Goal: Task Accomplishment & Management: Use online tool/utility

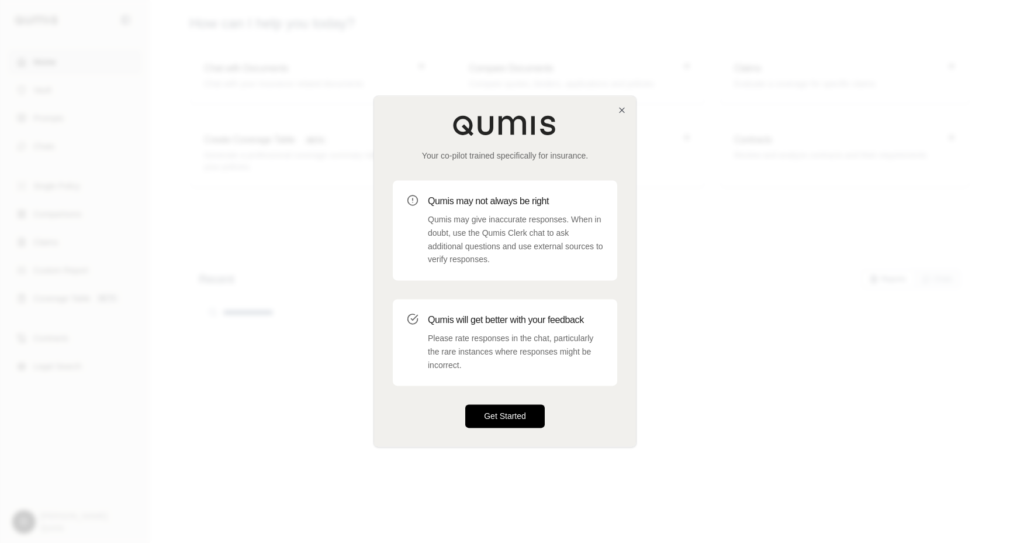
click at [504, 412] on button "Get Started" at bounding box center [505, 416] width 80 height 23
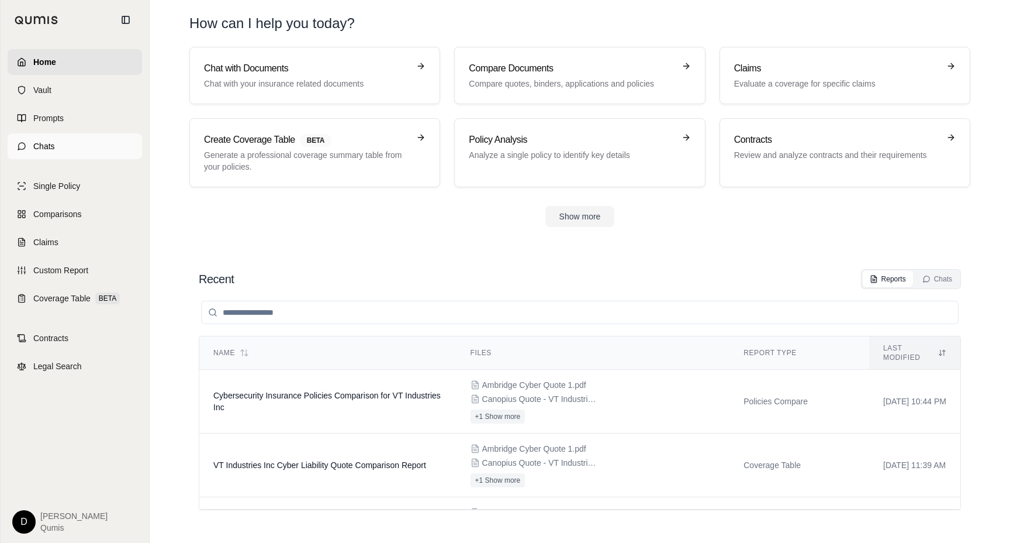
click at [64, 142] on link "Chats" at bounding box center [75, 146] width 134 height 26
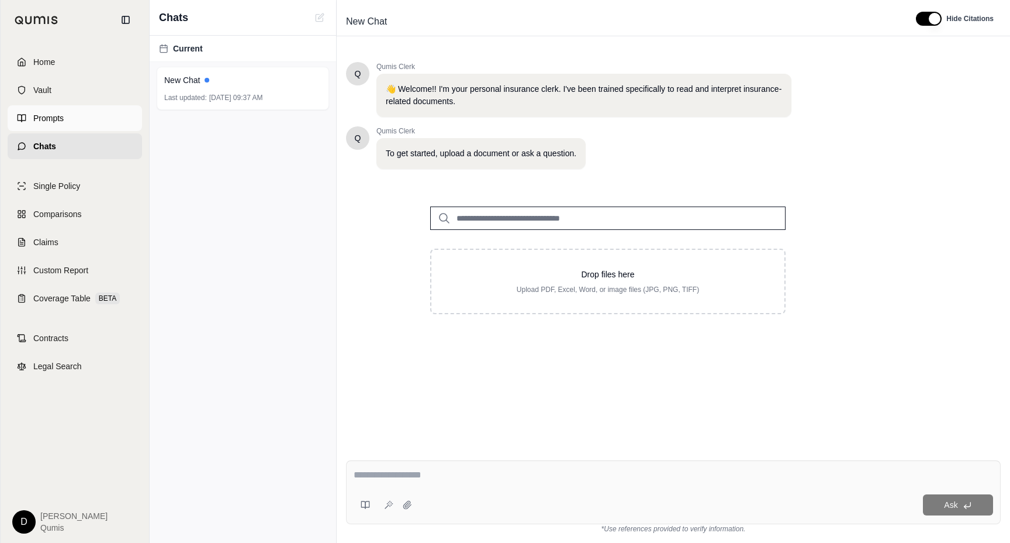
click at [68, 123] on link "Prompts" at bounding box center [75, 118] width 134 height 26
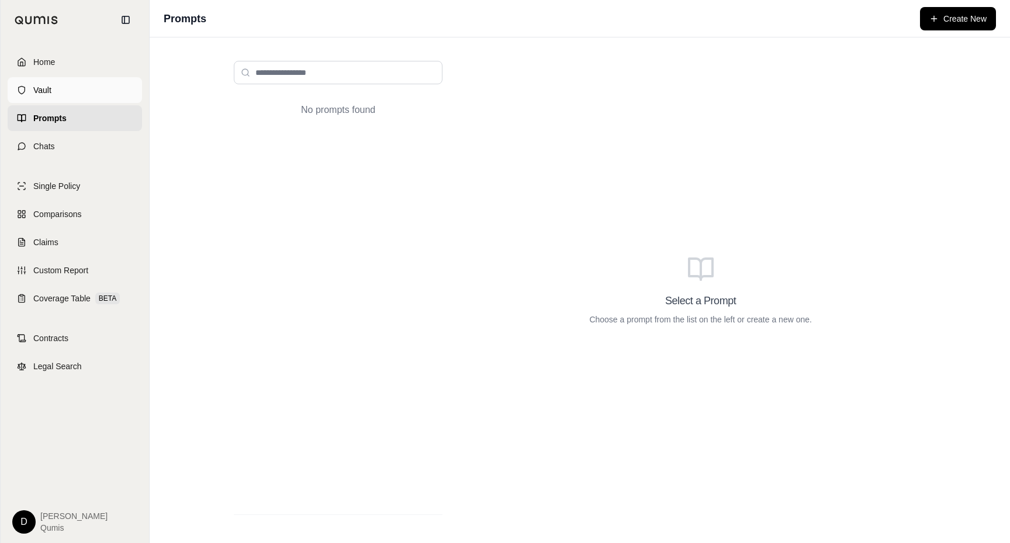
click at [78, 90] on link "Vault" at bounding box center [75, 90] width 134 height 26
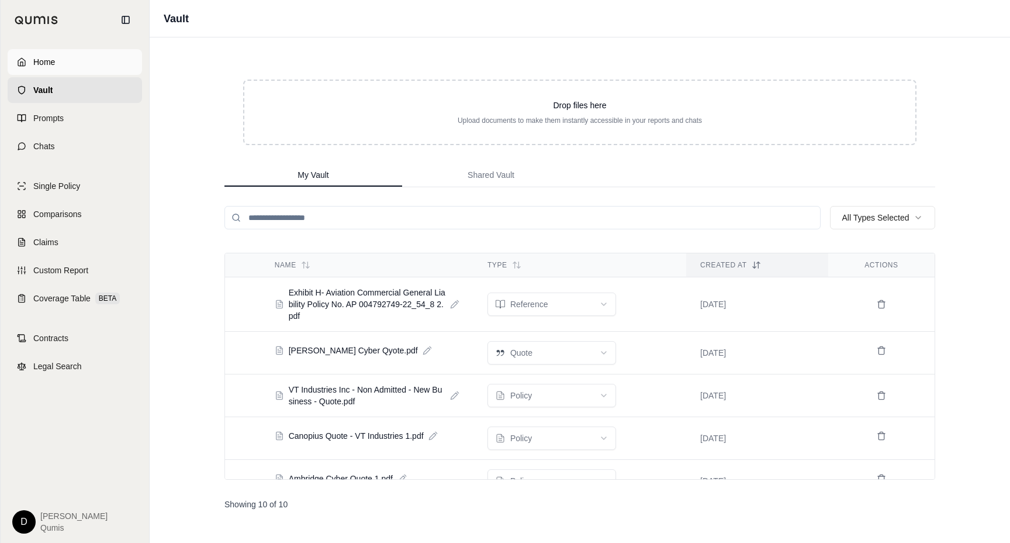
click at [62, 58] on link "Home" at bounding box center [75, 62] width 134 height 26
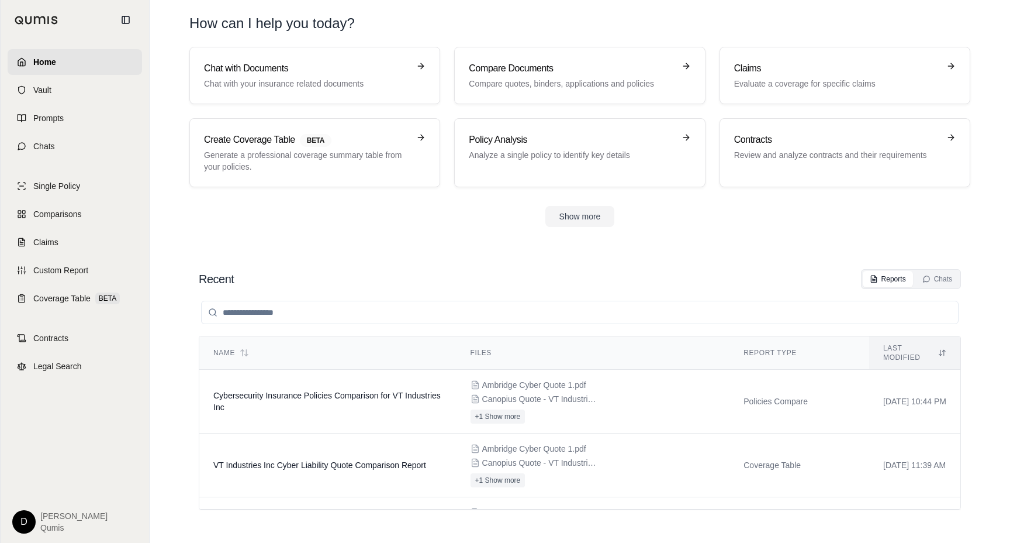
click at [75, 199] on div "Single Policy Comparisons Claims Custom Report Coverage Table BETA" at bounding box center [75, 242] width 134 height 138
click at [84, 192] on link "Single Policy" at bounding box center [75, 186] width 134 height 26
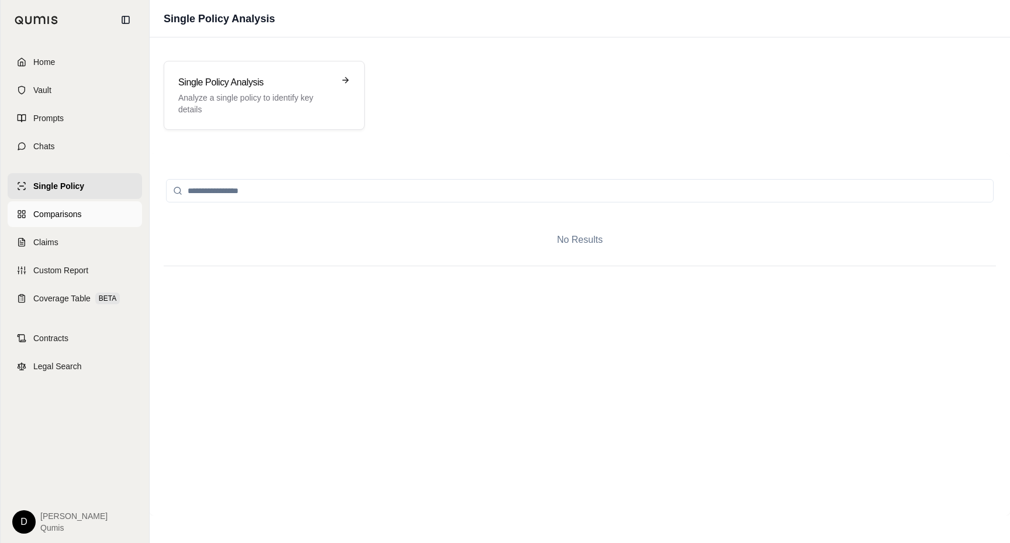
click at [88, 216] on link "Comparisons" at bounding box center [75, 214] width 134 height 26
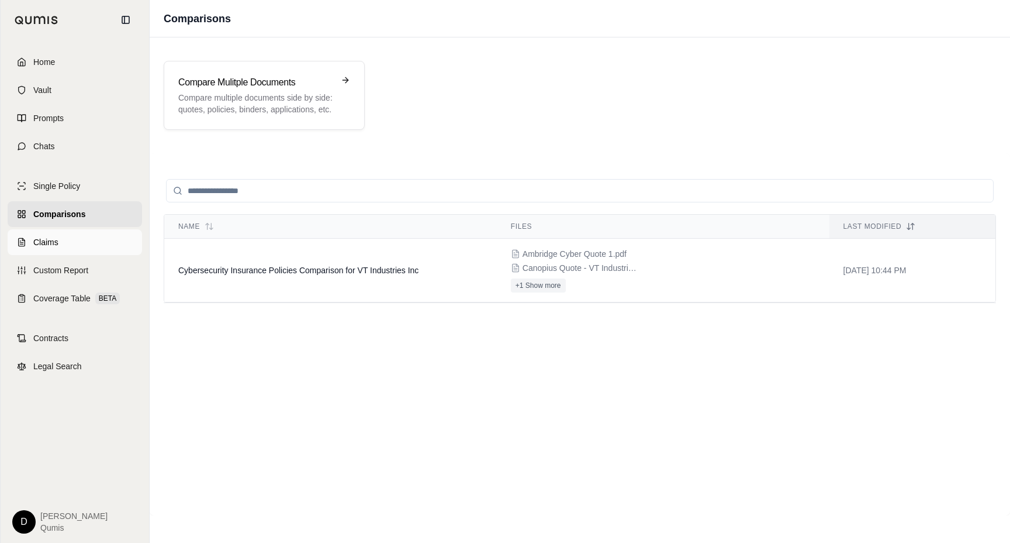
click at [84, 250] on link "Claims" at bounding box center [75, 242] width 134 height 26
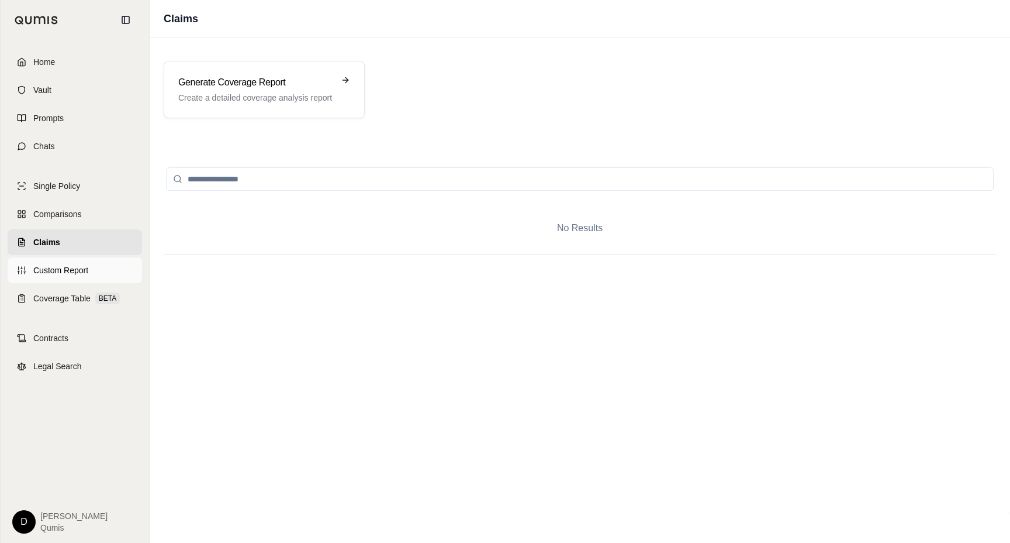
click at [88, 271] on link "Custom Report" at bounding box center [75, 270] width 134 height 26
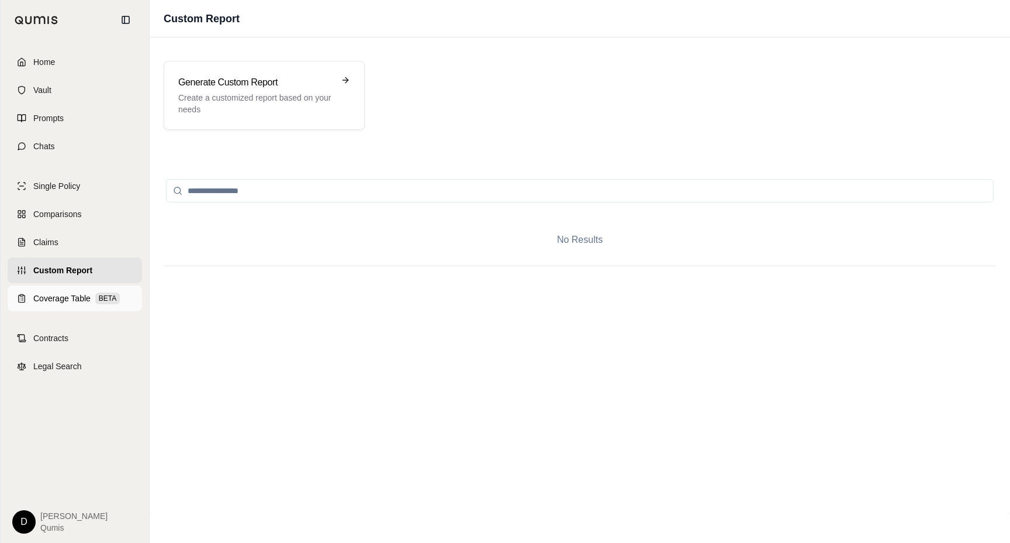
click at [88, 288] on link "Coverage Table BETA" at bounding box center [75, 298] width 134 height 26
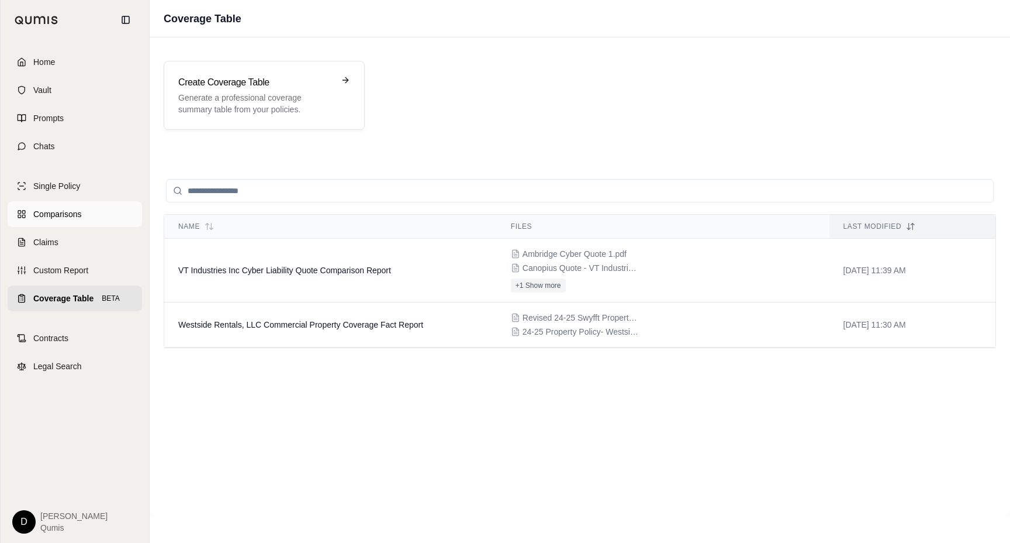
click at [75, 212] on span "Comparisons" at bounding box center [57, 214] width 48 height 12
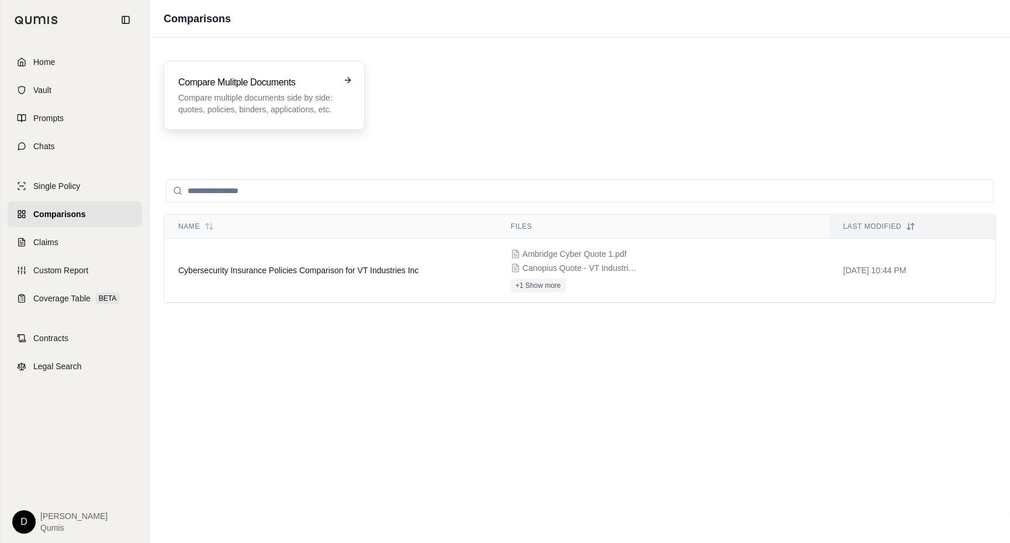
click at [270, 105] on p "Compare multiple documents side by side: quotes, policies, binders, application…" at bounding box center [256, 103] width 156 height 23
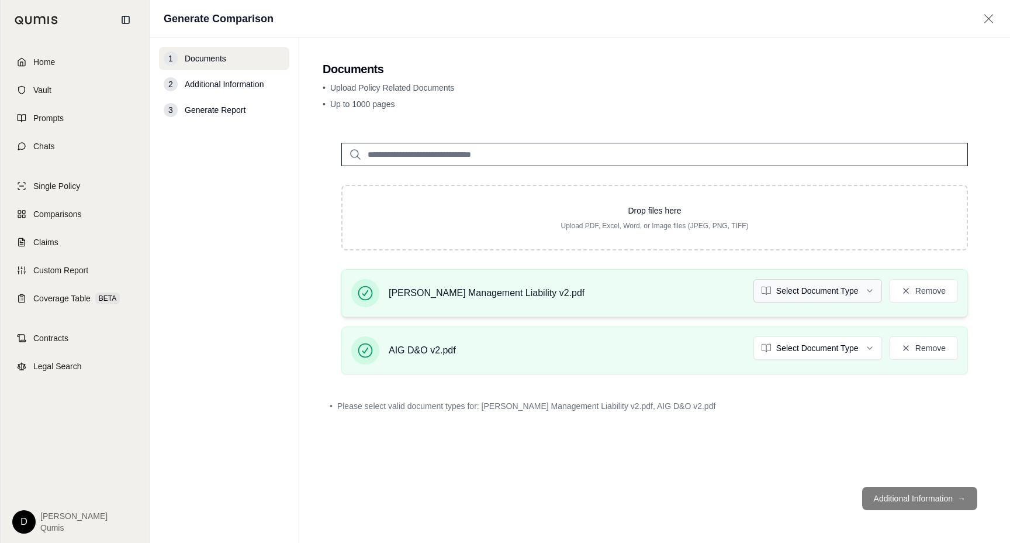
click at [826, 286] on html "Home Vault Prompts Chats Single Policy Comparisons Claims Custom Report Coverag…" at bounding box center [505, 271] width 1010 height 543
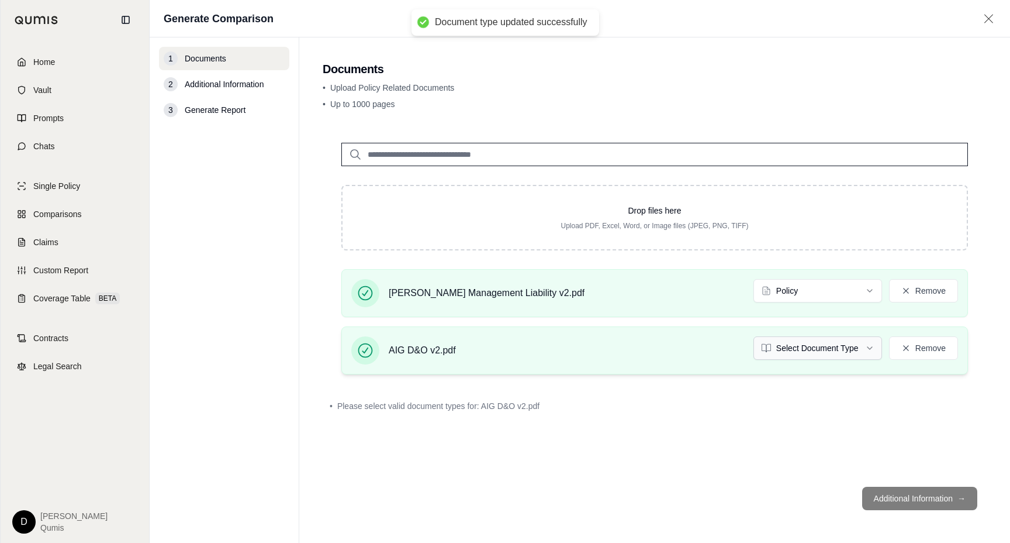
click at [815, 344] on html "Document type updated successfully Home Vault Prompts Chats Single Policy Compa…" at bounding box center [505, 271] width 1010 height 543
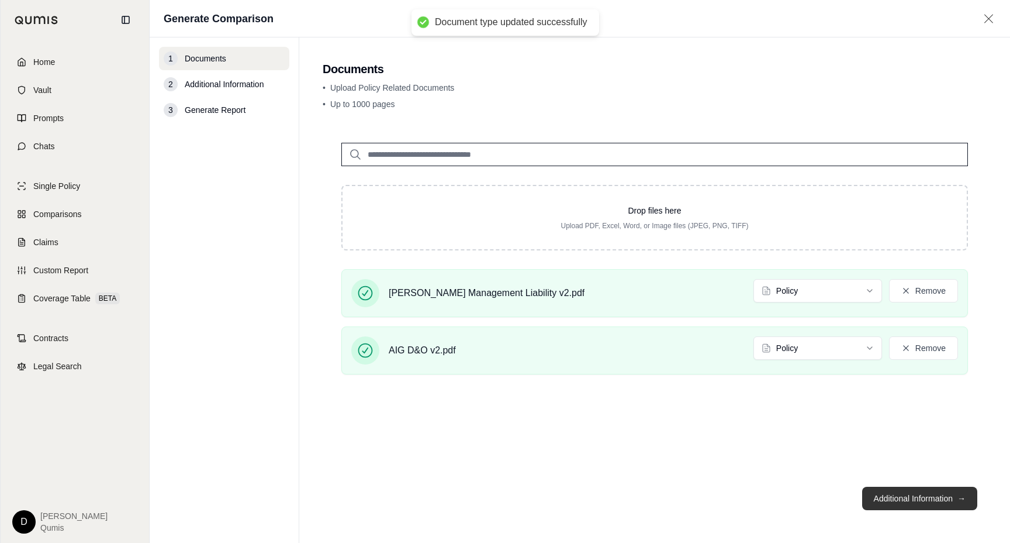
click at [906, 495] on button "Additional Information →" at bounding box center [920, 498] width 115 height 23
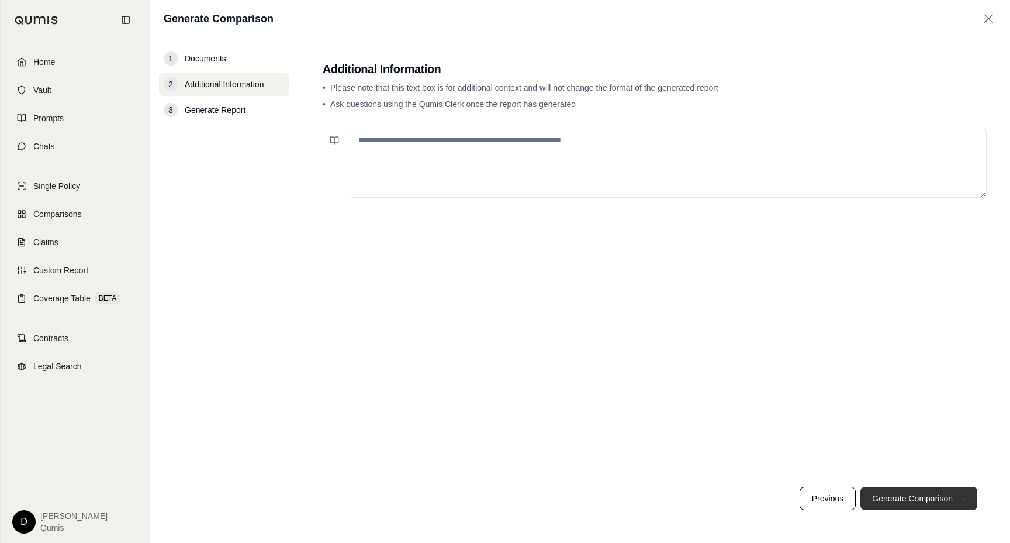
click at [922, 495] on button "Generate Comparison →" at bounding box center [919, 498] width 117 height 23
